Goal: Navigation & Orientation: Find specific page/section

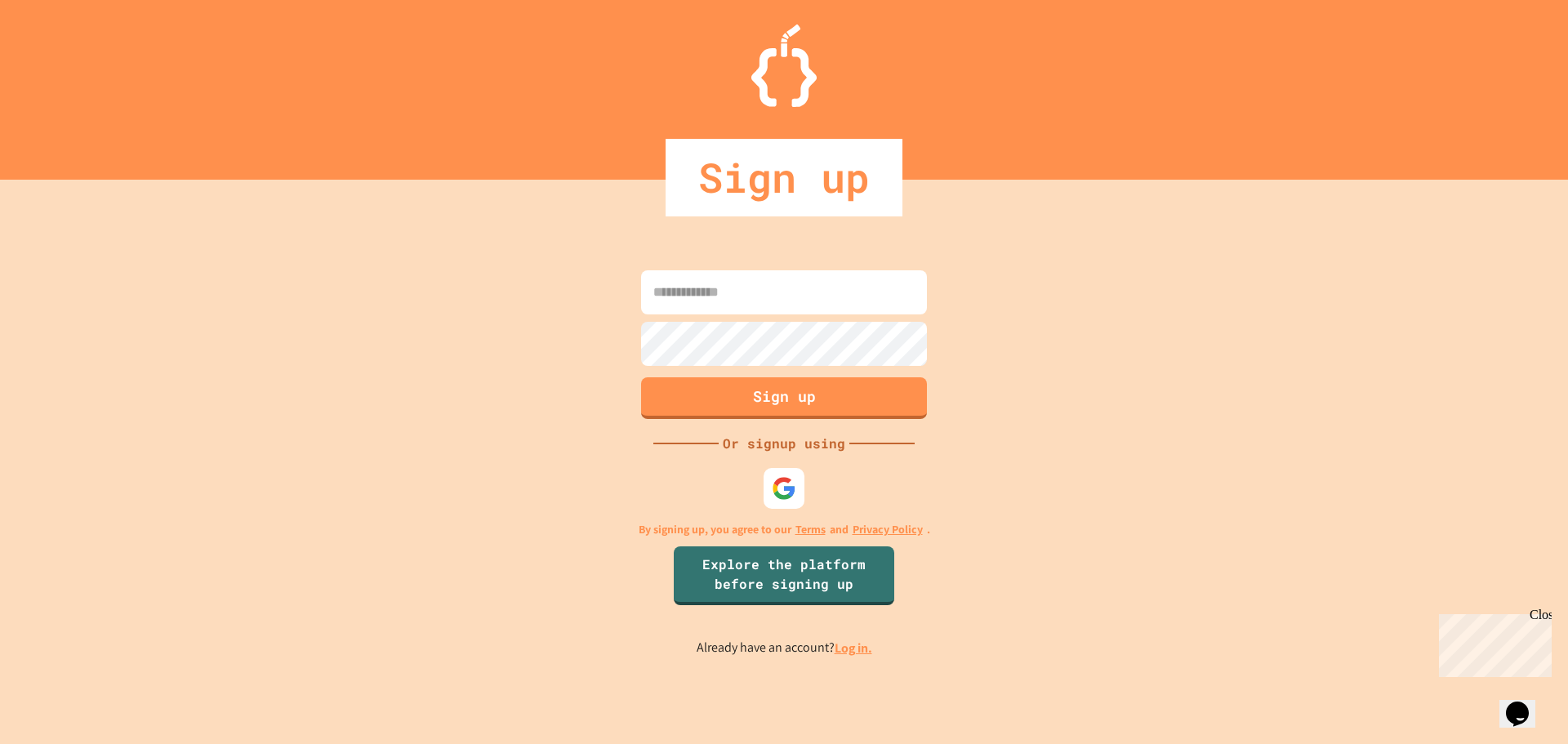
click at [801, 460] on div "Sign up Or signup using By signing up, you agree to our Terms and Privacy Polic…" at bounding box center [784, 462] width 1568 height 564
click at [778, 503] on div at bounding box center [783, 487] width 44 height 44
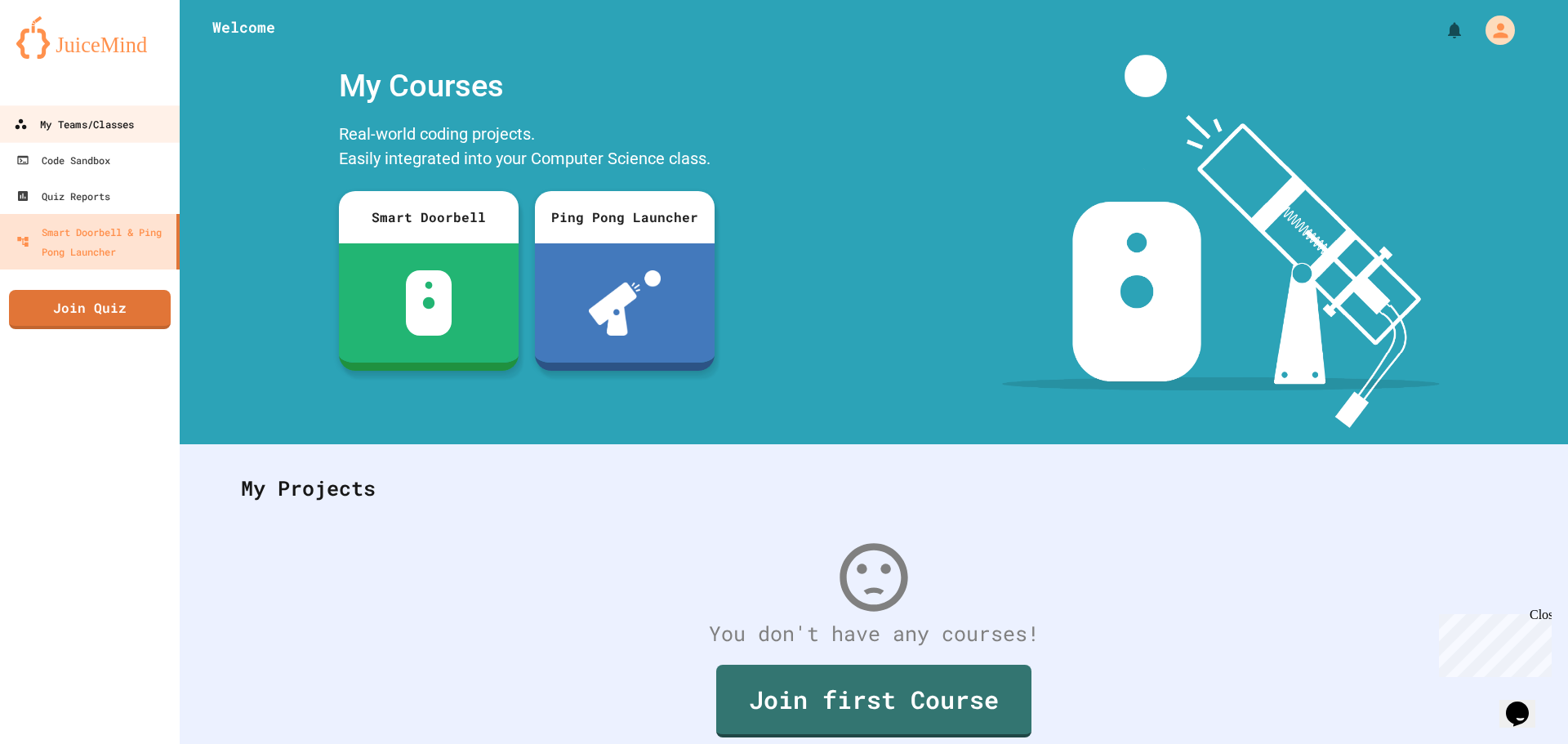
click at [68, 142] on link "My Teams/Classes" at bounding box center [90, 124] width 185 height 36
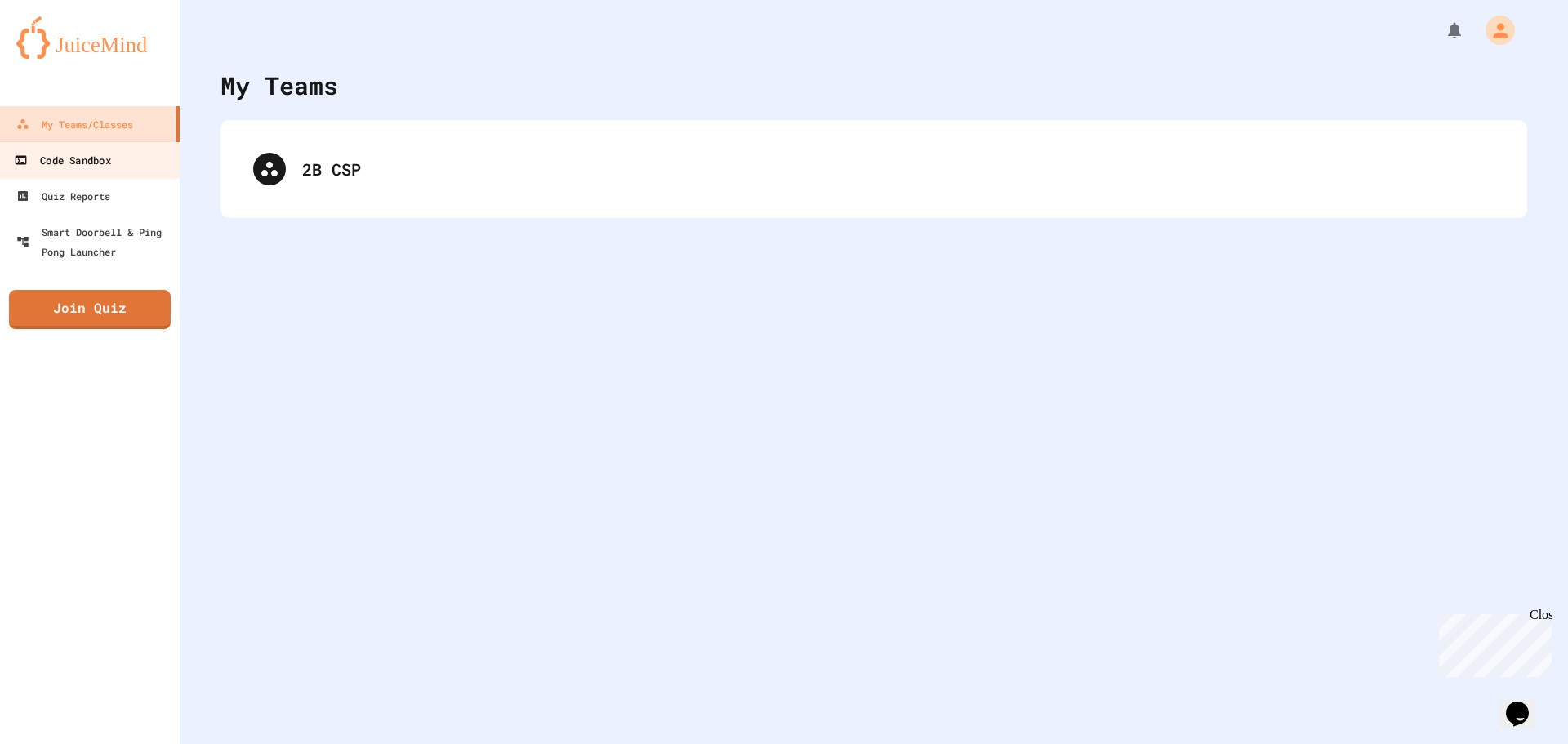
click at [91, 157] on div "Code Sandbox" at bounding box center [62, 160] width 96 height 21
